Goal: Transaction & Acquisition: Purchase product/service

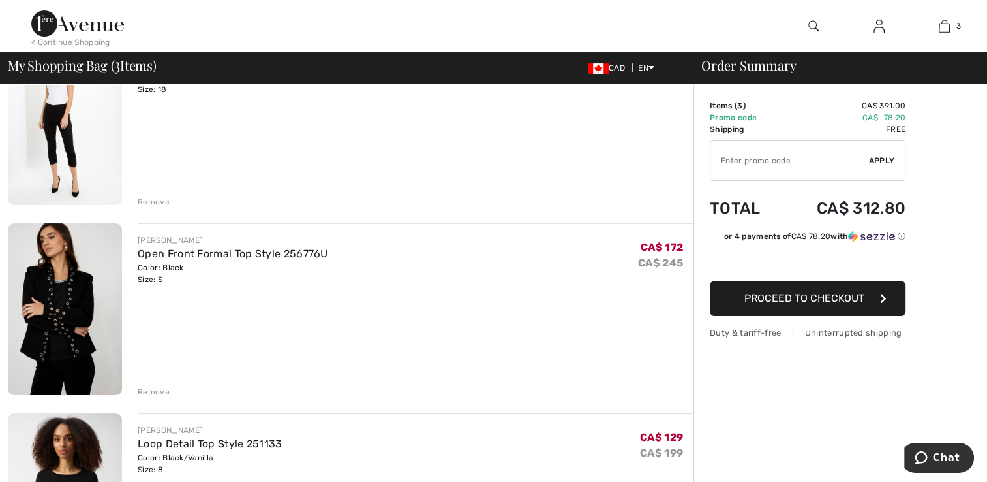
scroll to position [160, 0]
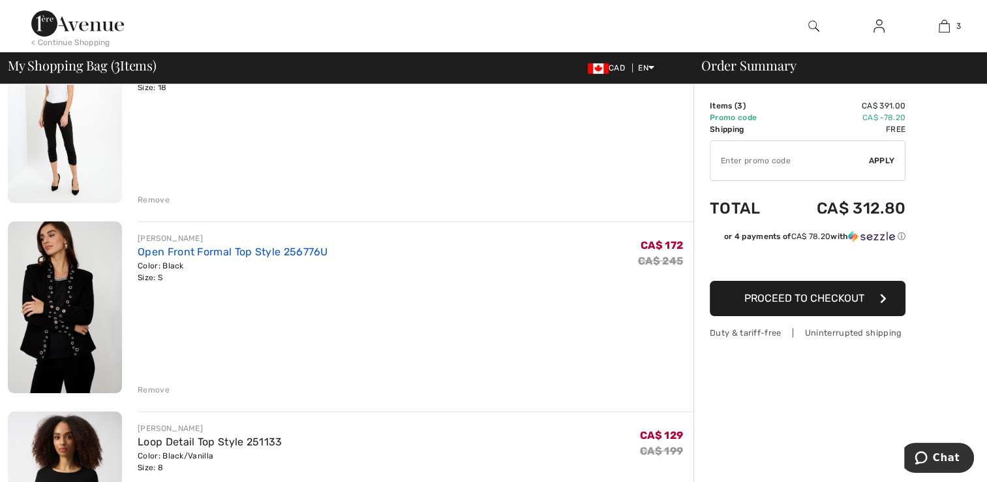
click at [189, 254] on link "Open Front Formal Top Style 256776U" at bounding box center [233, 251] width 191 height 12
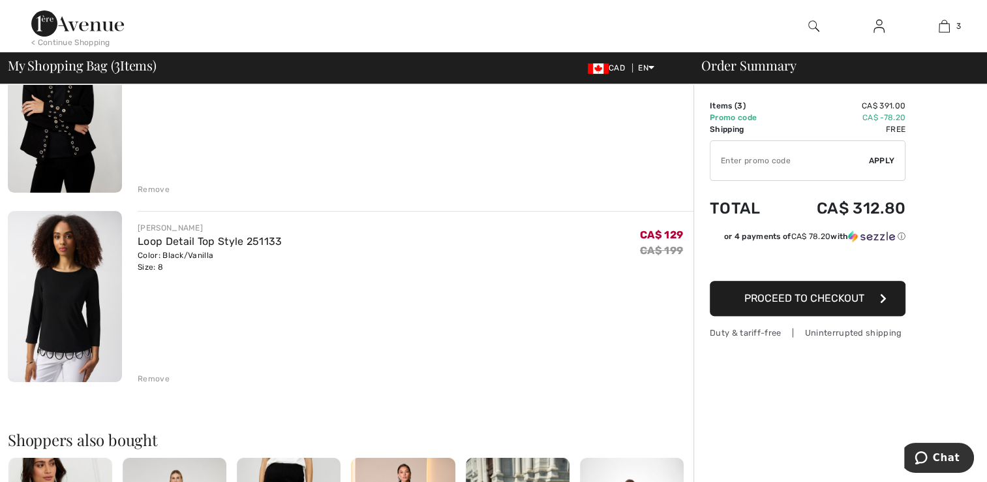
scroll to position [372, 0]
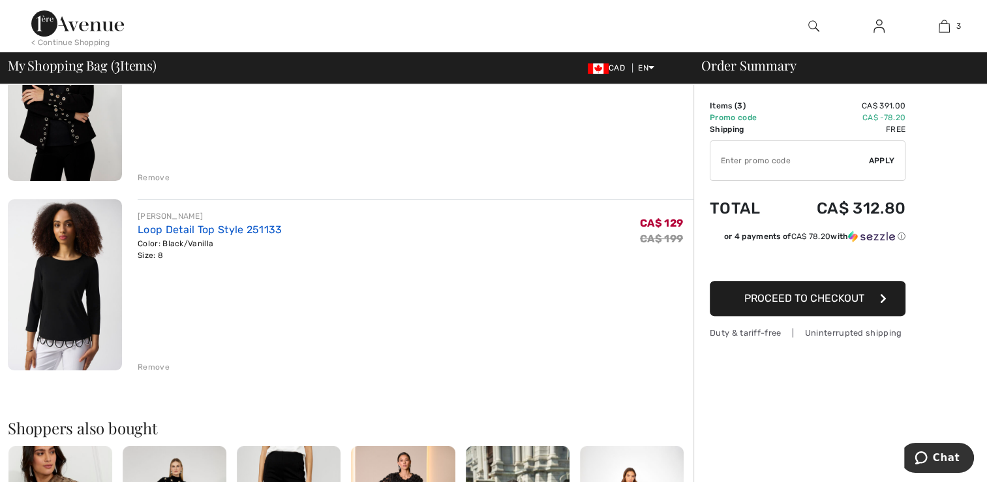
click at [170, 234] on link "Loop Detail Top Style 251133" at bounding box center [210, 229] width 144 height 12
